Goal: Task Accomplishment & Management: Use online tool/utility

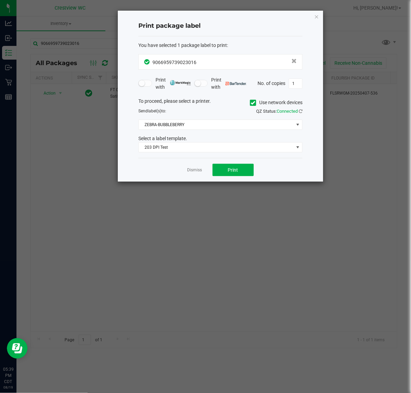
click at [198, 171] on link "Dismiss" at bounding box center [194, 170] width 15 height 6
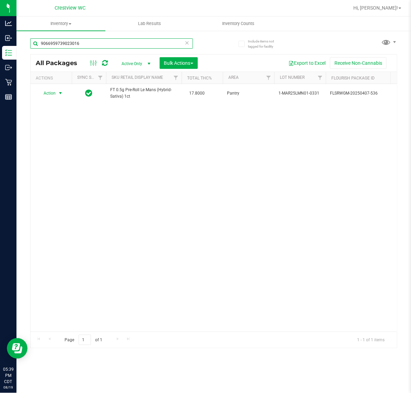
click at [140, 41] on input "9066959739023016" at bounding box center [111, 43] width 163 height 10
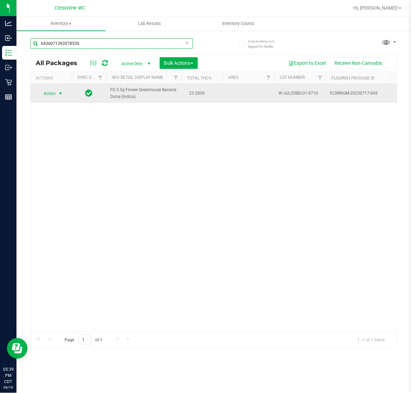
type input "6436071392078530"
click at [60, 93] on span "select" at bounding box center [60, 93] width 5 height 5
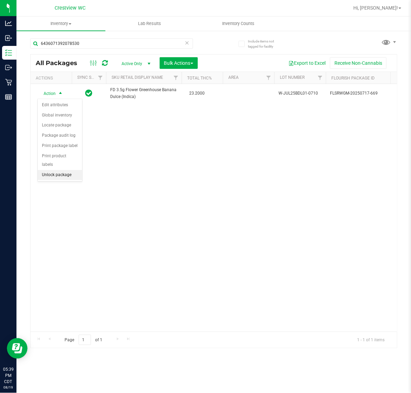
click at [72, 170] on li "Unlock package" at bounding box center [60, 175] width 44 height 10
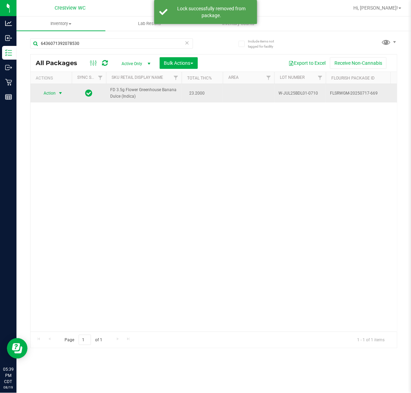
click at [51, 95] on span "Action" at bounding box center [46, 93] width 19 height 10
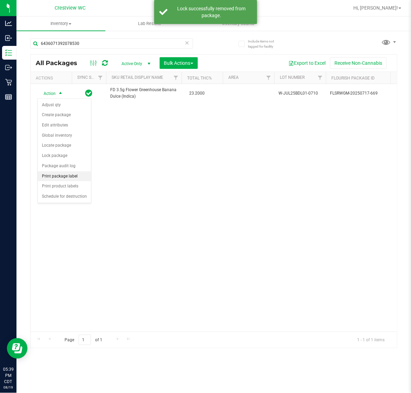
click at [69, 174] on li "Print package label" at bounding box center [64, 176] width 53 height 10
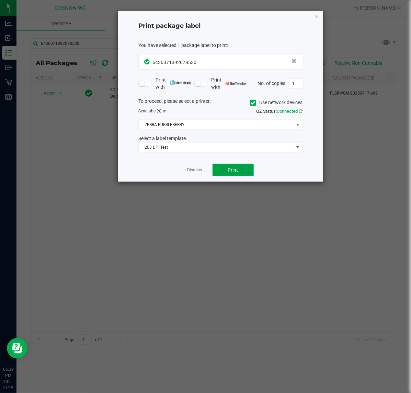
click at [239, 174] on button "Print" at bounding box center [232, 170] width 41 height 12
click at [186, 182] on div "Print package label You have selected 1 package label to print : 64360713920785…" at bounding box center [220, 96] width 206 height 172
click at [190, 171] on link "Dismiss" at bounding box center [194, 170] width 15 height 6
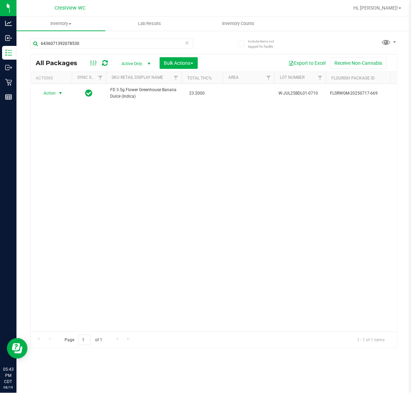
click at [187, 44] on icon at bounding box center [187, 42] width 5 height 8
